Goal: Navigation & Orientation: Find specific page/section

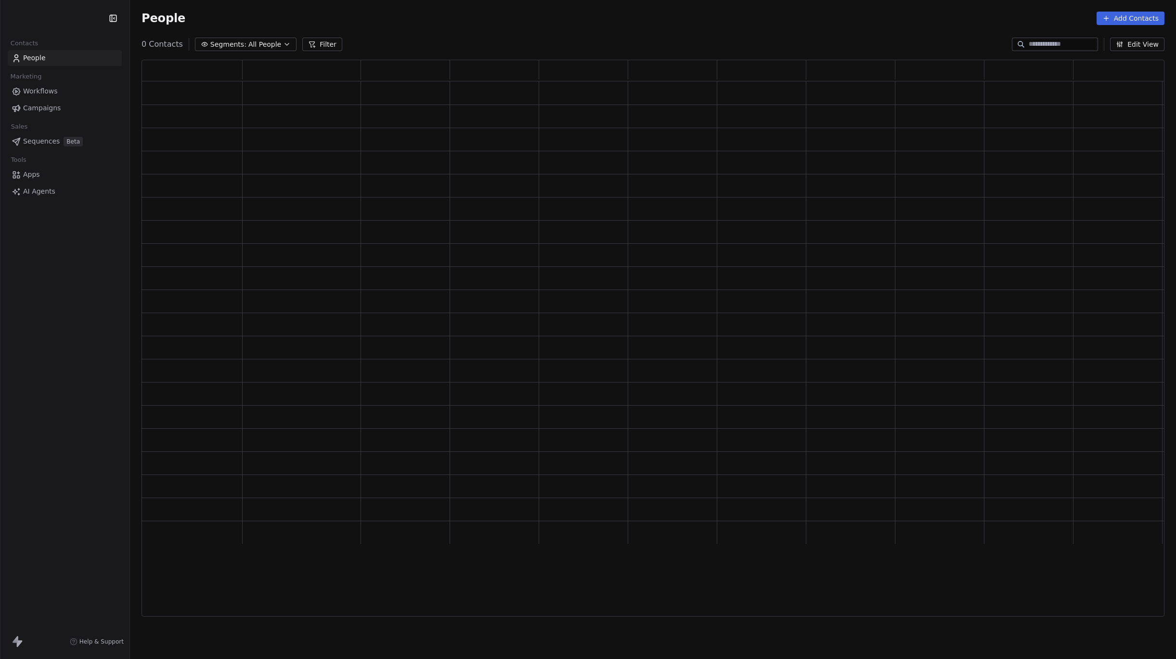
scroll to position [556, 1023]
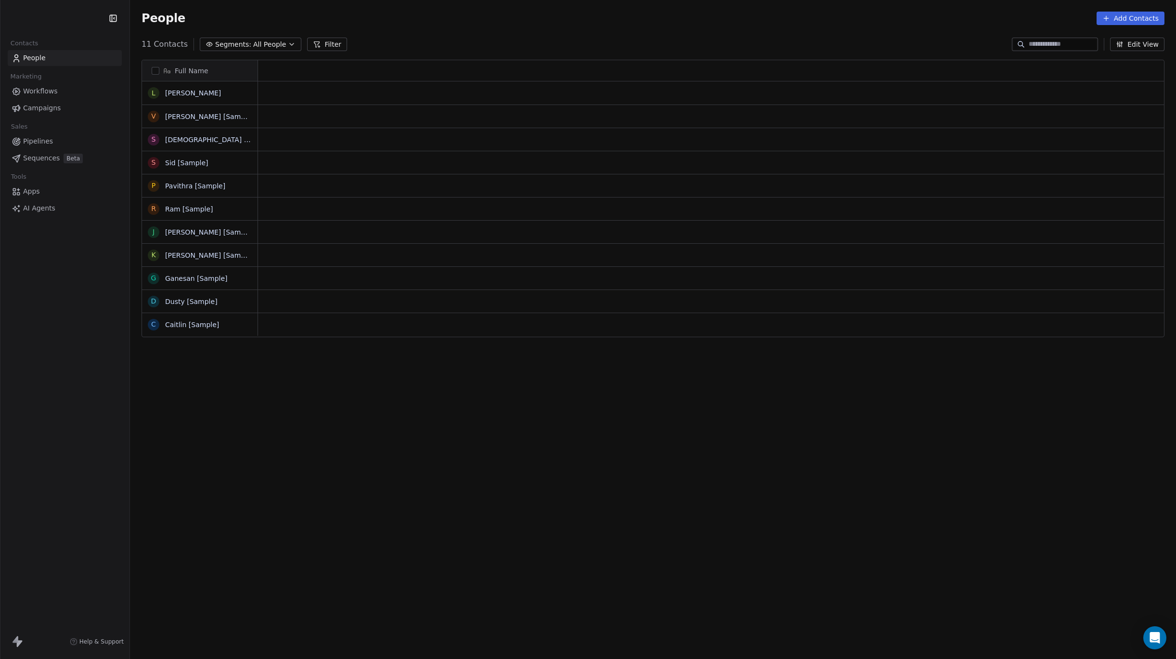
scroll to position [0, 0]
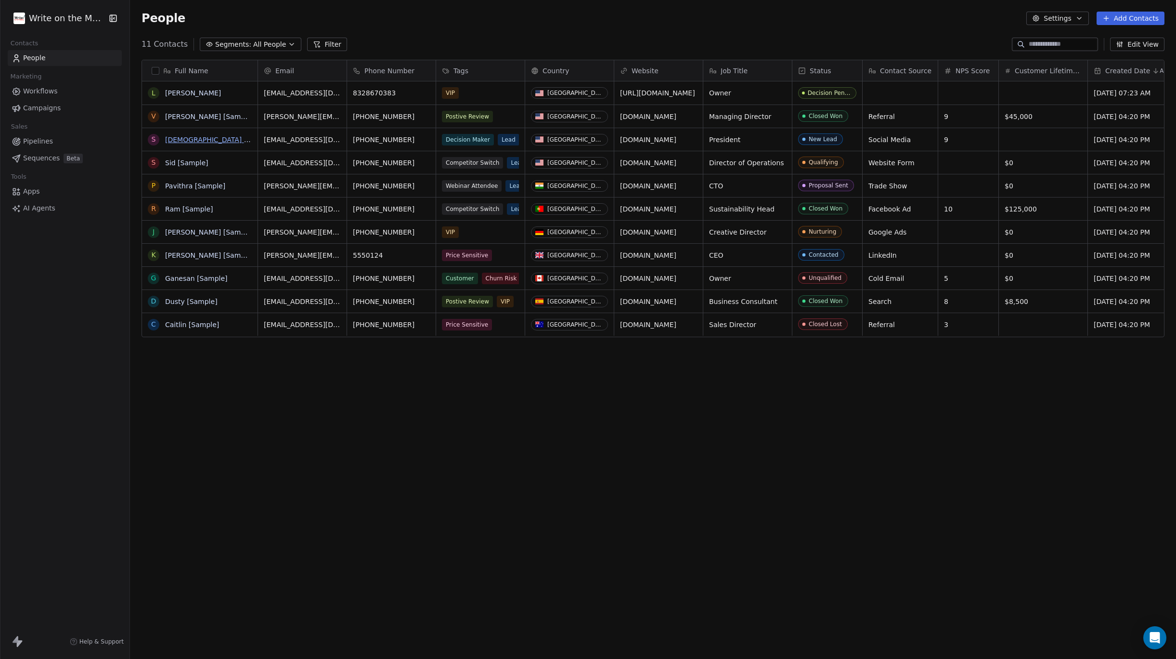
click at [174, 139] on link "[DEMOGRAPHIC_DATA] [Sample]" at bounding box center [219, 140] width 109 height 8
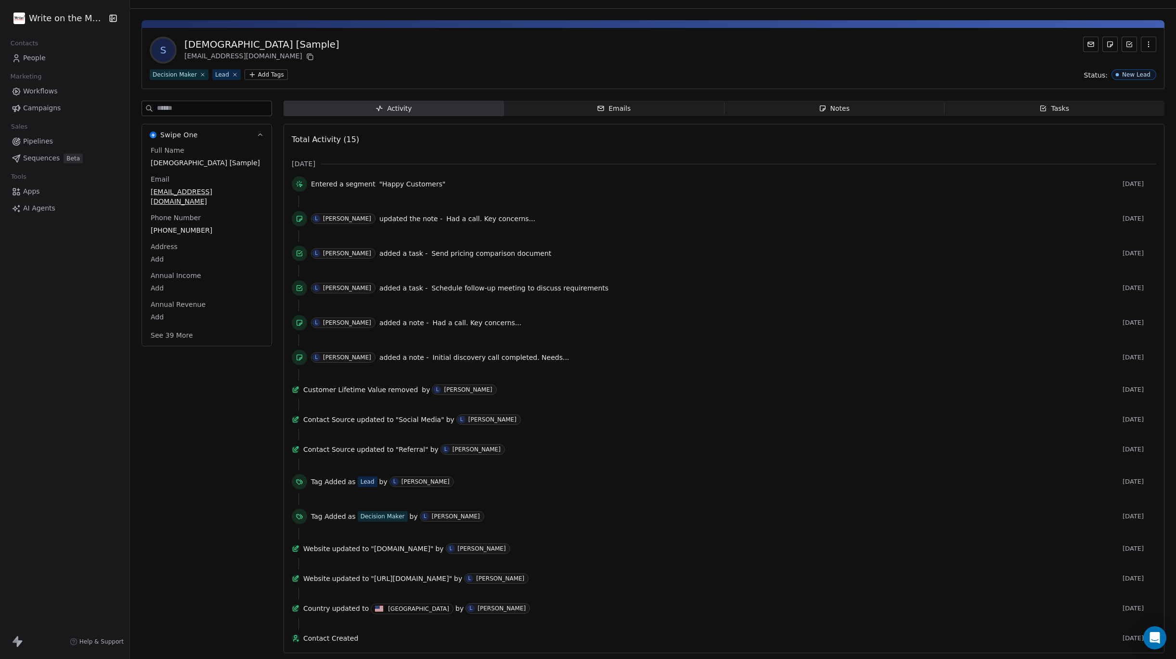
click at [174, 326] on button "See 39 More" at bounding box center [172, 334] width 54 height 17
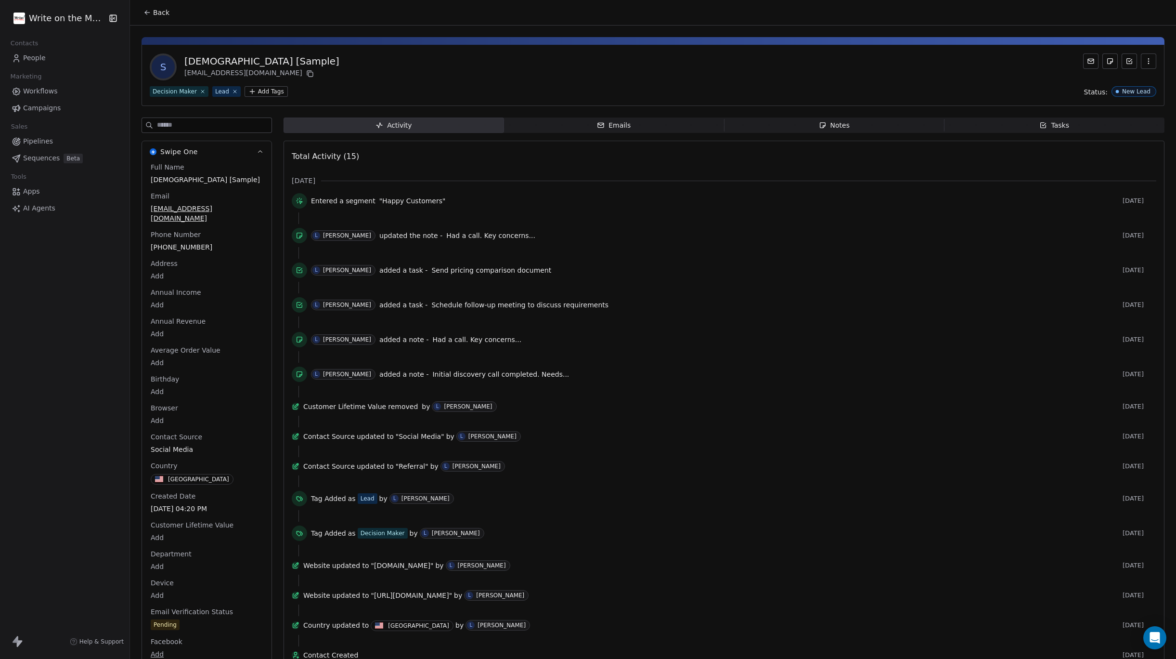
click at [625, 123] on div "Emails" at bounding box center [614, 125] width 34 height 10
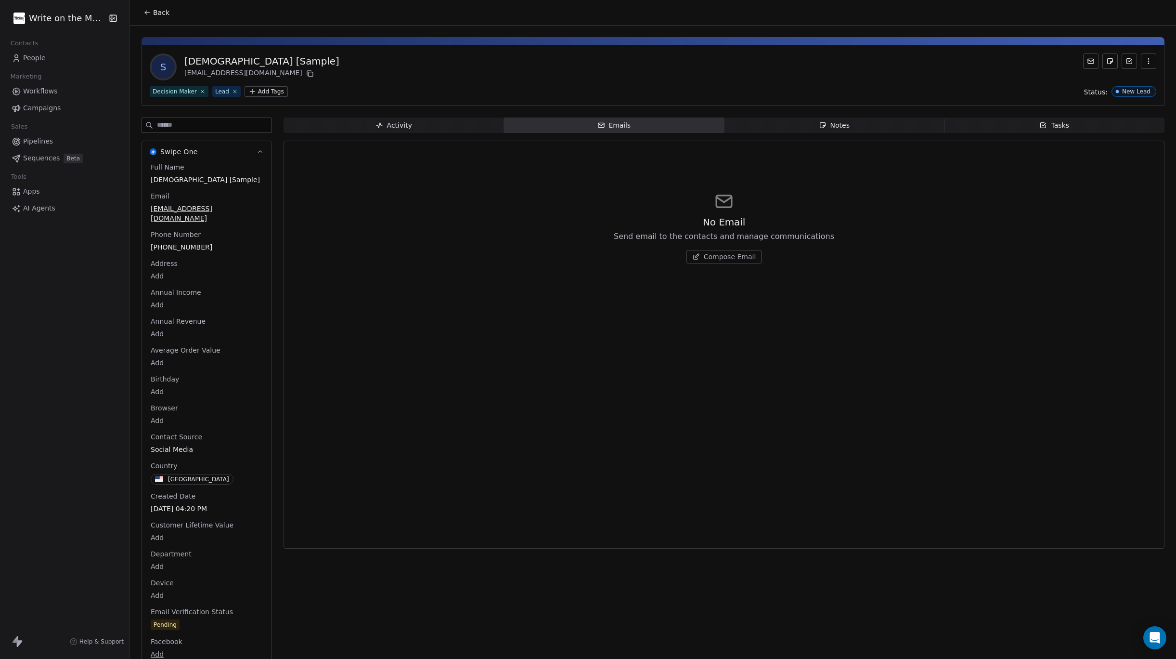
click at [838, 125] on div "Notes" at bounding box center [834, 125] width 31 height 10
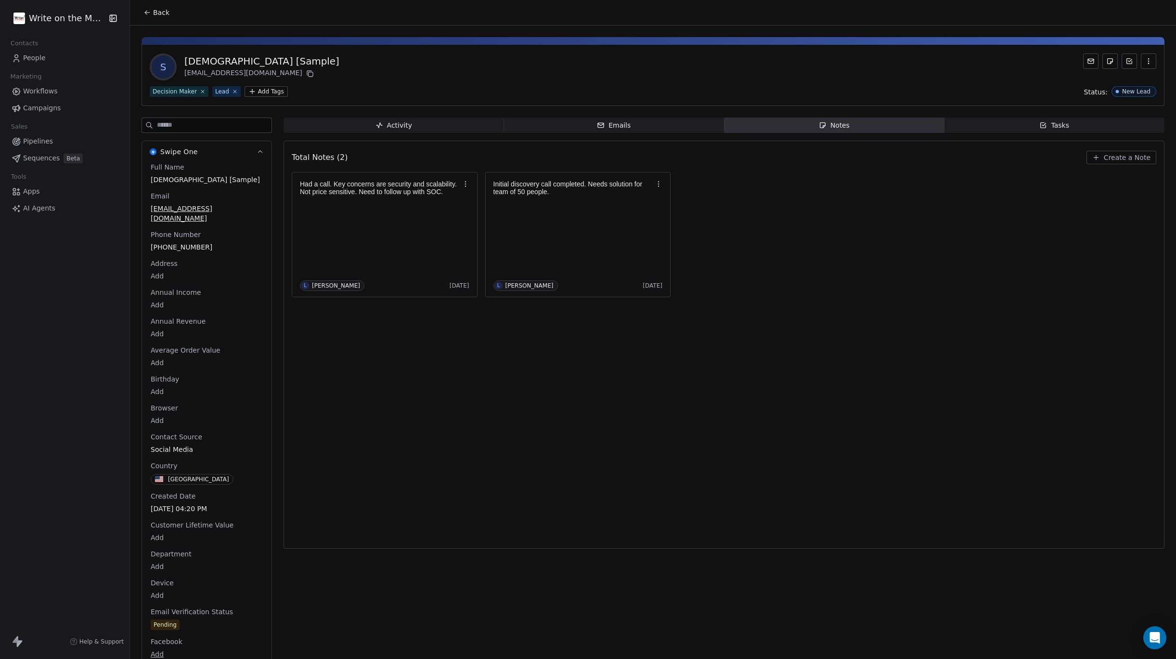
click at [1049, 128] on div "Tasks" at bounding box center [1054, 125] width 30 height 10
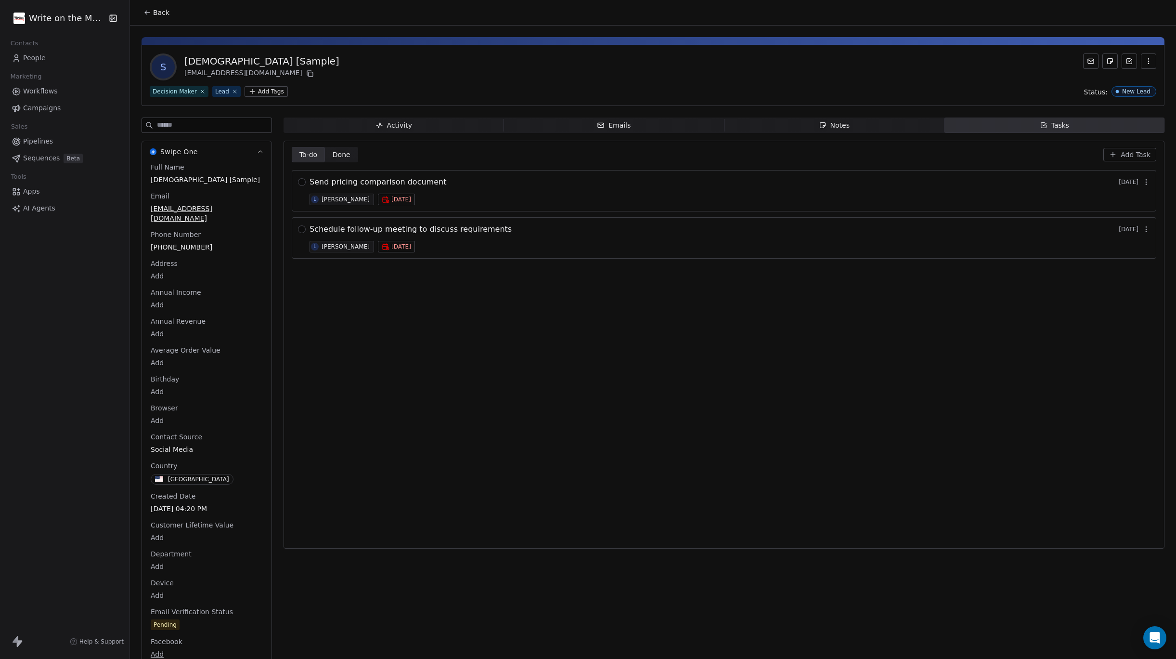
click at [37, 93] on span "Workflows" at bounding box center [40, 91] width 35 height 10
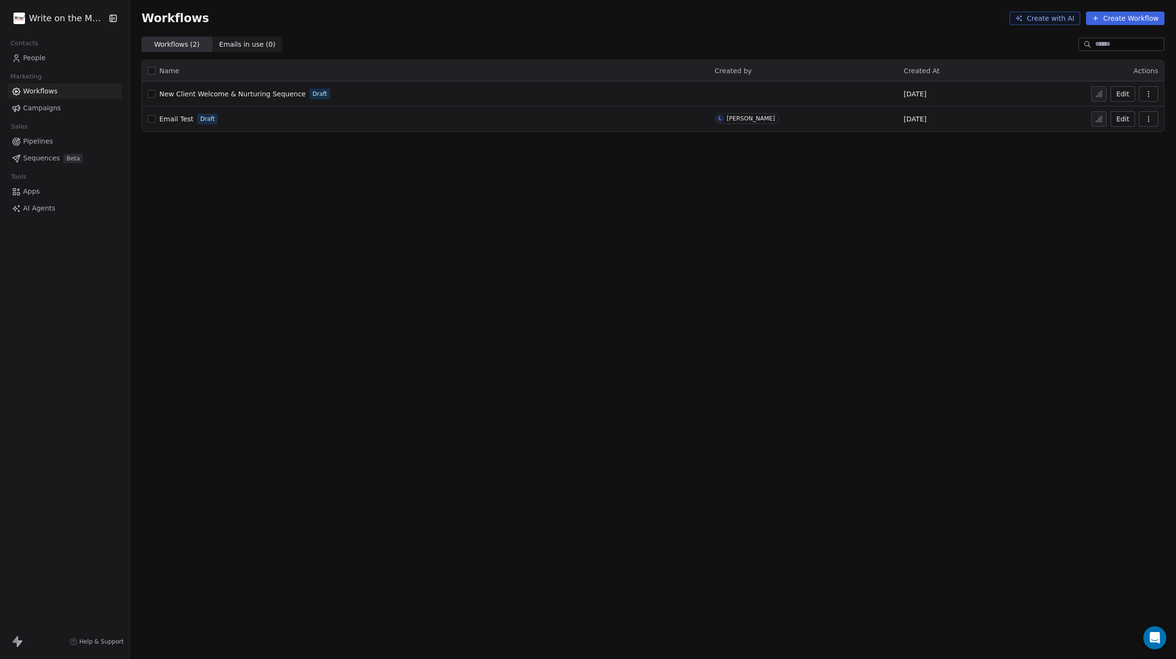
click at [169, 118] on span "Email Test" at bounding box center [176, 119] width 34 height 8
